Goal: Task Accomplishment & Management: Use online tool/utility

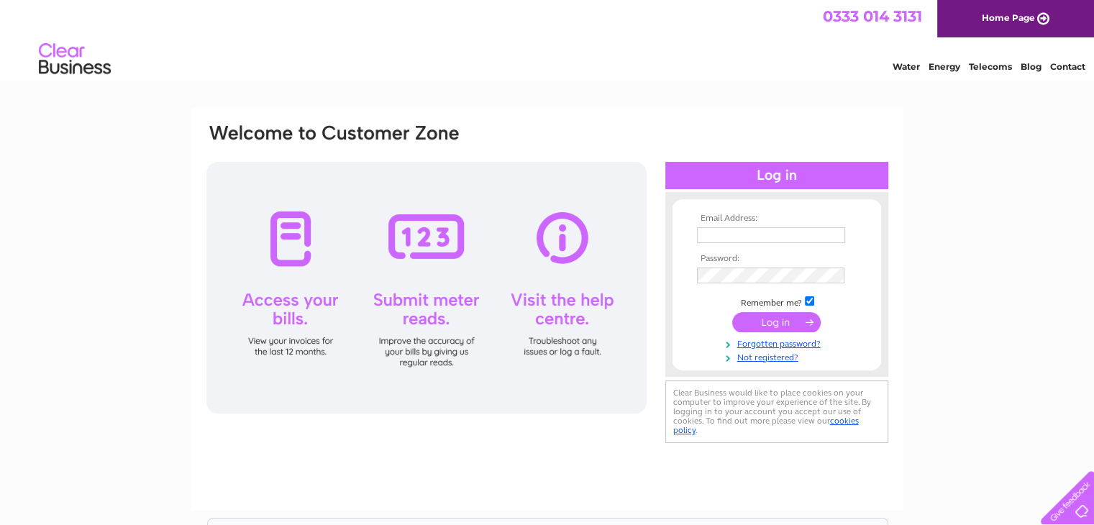
type input "nqandnemac@gmail.com"
click at [771, 326] on input "submit" at bounding box center [776, 322] width 88 height 20
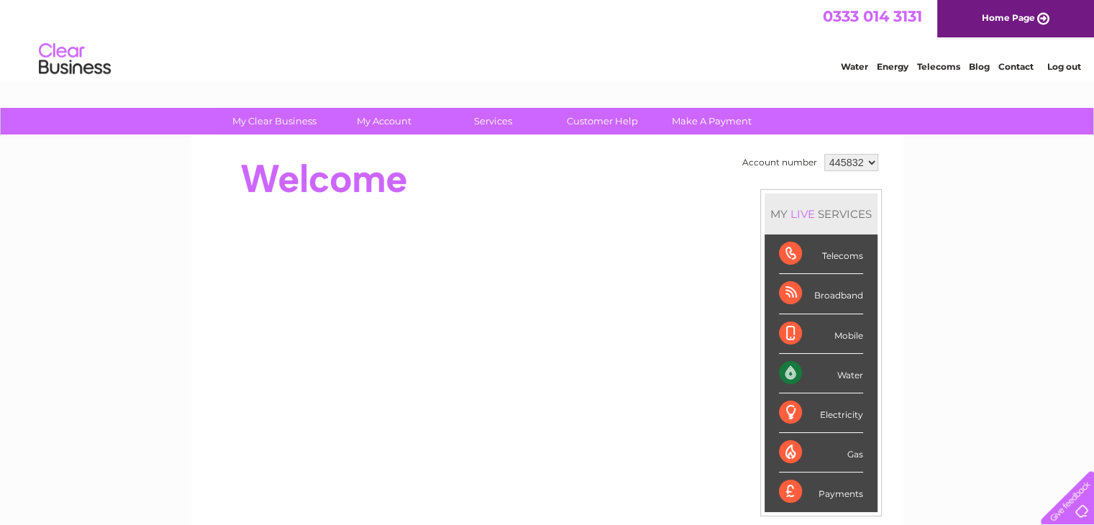
click at [771, 326] on li "Mobile" at bounding box center [820, 334] width 113 height 40
click at [828, 367] on div "Water" at bounding box center [821, 374] width 84 height 40
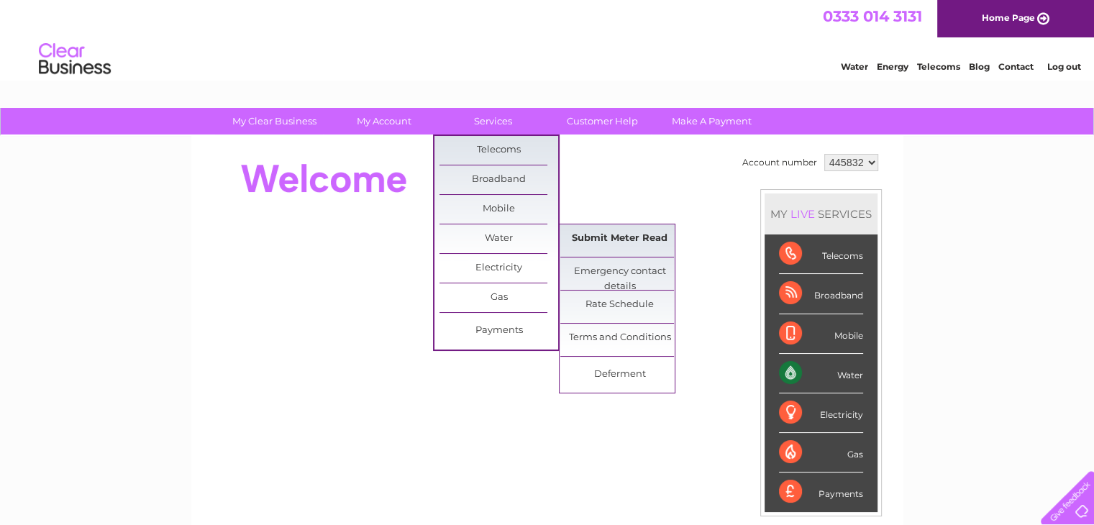
click at [619, 244] on link "Submit Meter Read" at bounding box center [619, 238] width 119 height 29
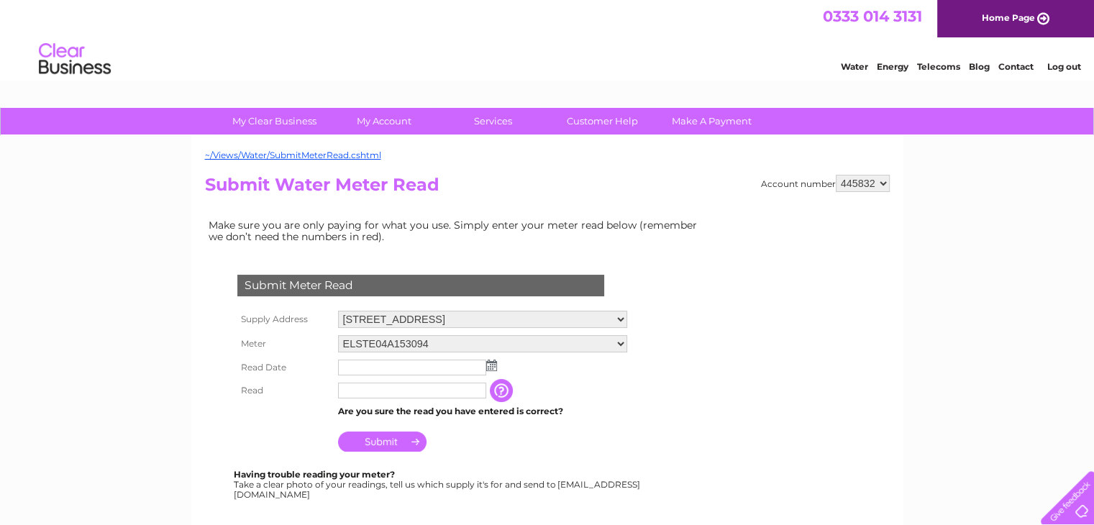
click at [487, 368] on img at bounding box center [491, 366] width 11 height 12
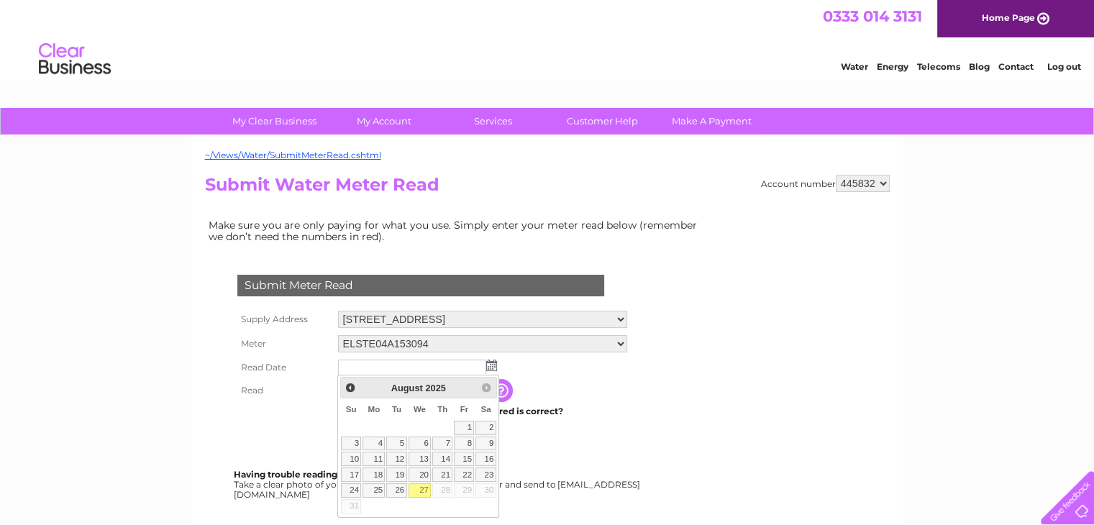
click at [421, 488] on link "27" at bounding box center [419, 490] width 23 height 14
type input "2025/08/27"
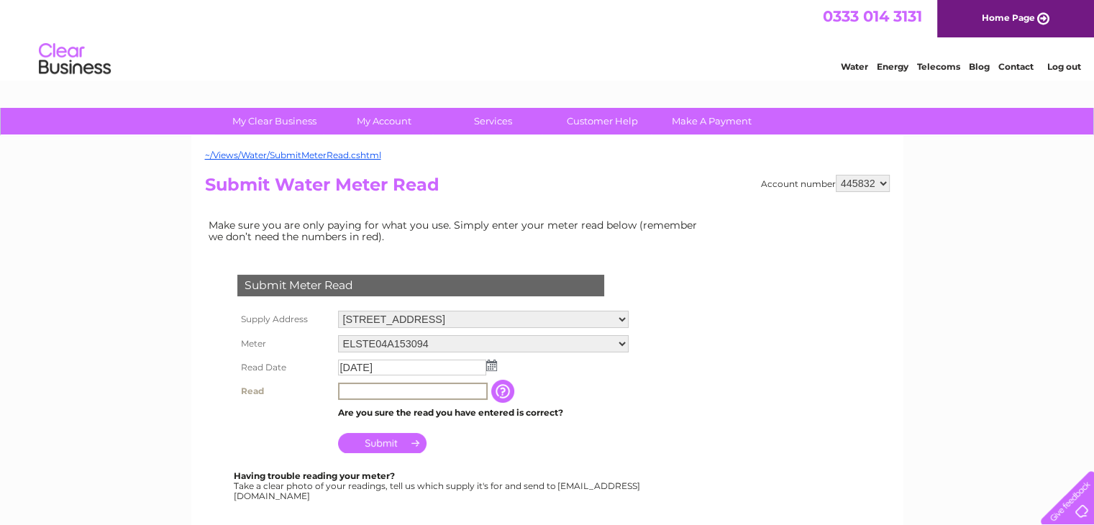
click at [367, 390] on input "text" at bounding box center [413, 391] width 150 height 17
type input "6833"
click at [380, 441] on input "Submit" at bounding box center [382, 441] width 88 height 20
